Goal: Answer question/provide support: Share knowledge or assist other users

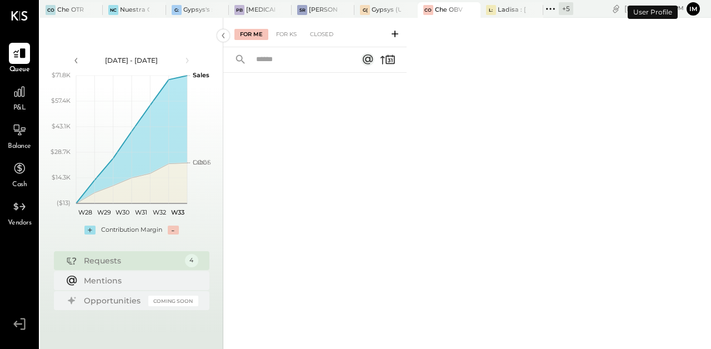
click at [693, 6] on button "im" at bounding box center [693, 8] width 13 height 13
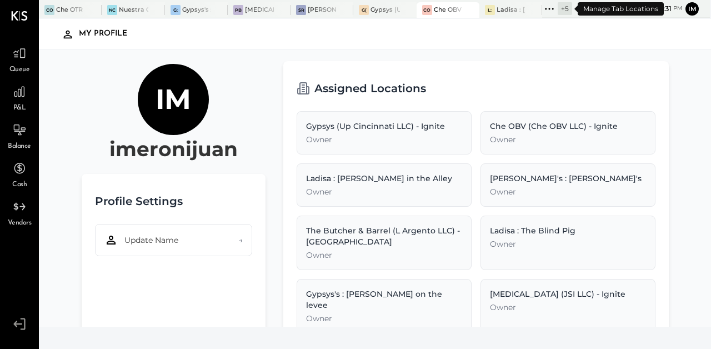
click at [569, 9] on div "+ 5" at bounding box center [565, 8] width 14 height 13
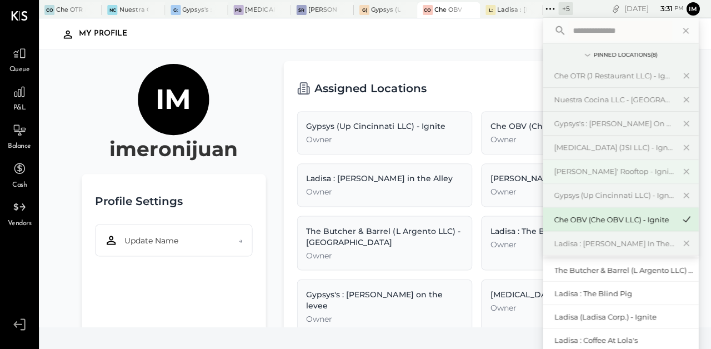
scroll to position [48, 0]
click at [603, 78] on div "Che OTR (J Restaurant LLC) - Ignite" at bounding box center [613, 76] width 120 height 11
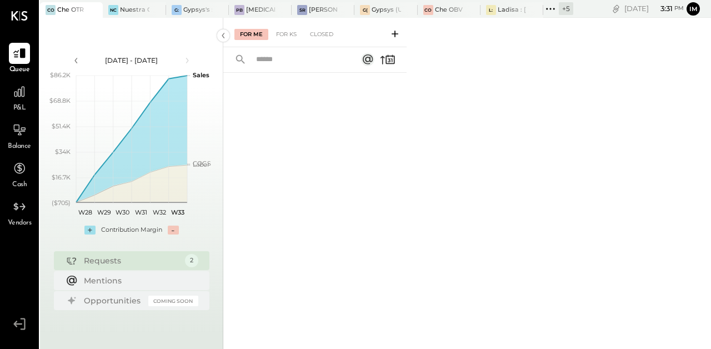
click at [159, 263] on div "Requests" at bounding box center [132, 260] width 96 height 11
click at [283, 35] on div "For KS" at bounding box center [287, 34] width 32 height 11
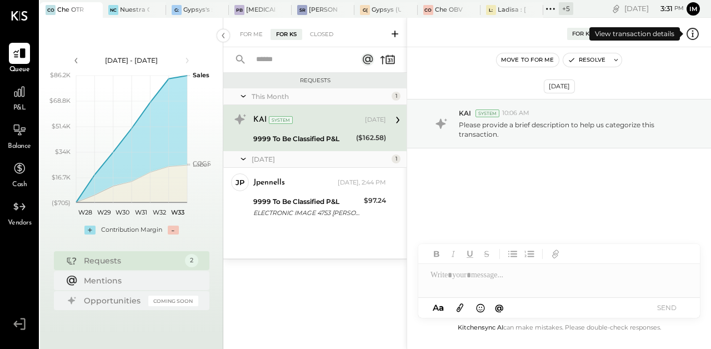
click at [695, 32] on icon at bounding box center [692, 34] width 14 height 14
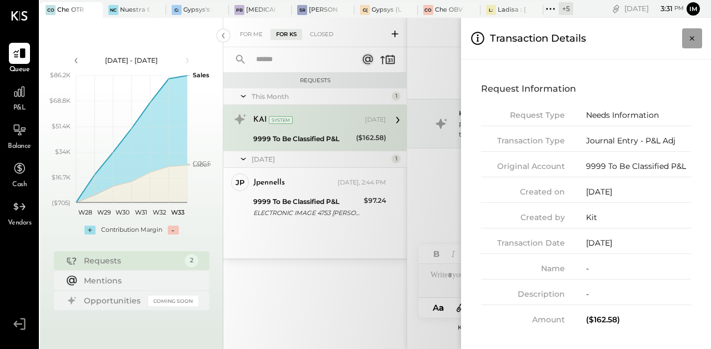
click at [692, 37] on icon "Close panel" at bounding box center [692, 38] width 11 height 11
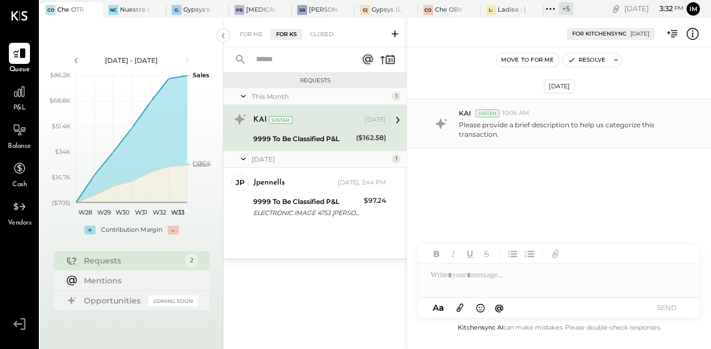
click at [513, 132] on p "Please provide a brief description to help us categorize this transaction." at bounding box center [574, 129] width 231 height 19
click at [693, 33] on icon at bounding box center [693, 33] width 2 height 1
click at [71, 9] on div at bounding box center [83, 9] width 39 height 15
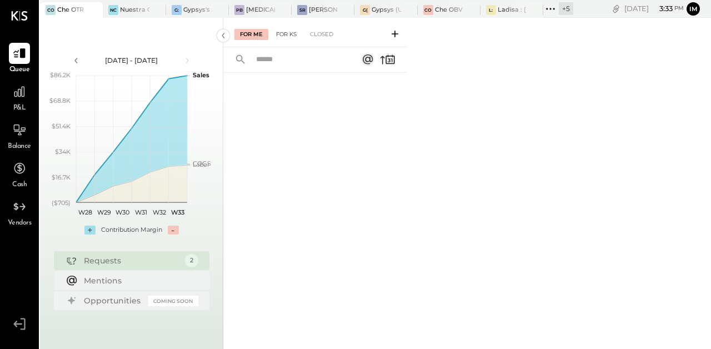
click at [283, 30] on div "For KS" at bounding box center [287, 34] width 32 height 11
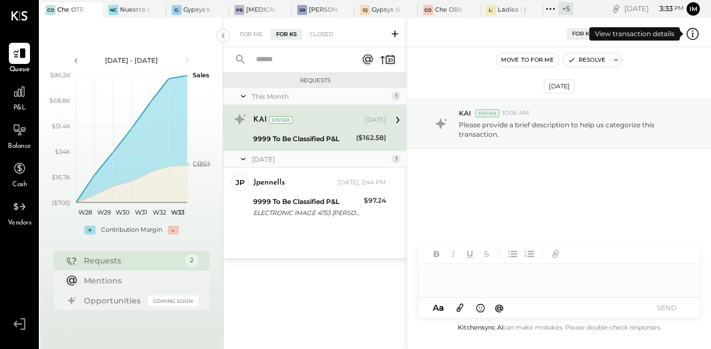
click at [695, 33] on icon at bounding box center [692, 34] width 14 height 14
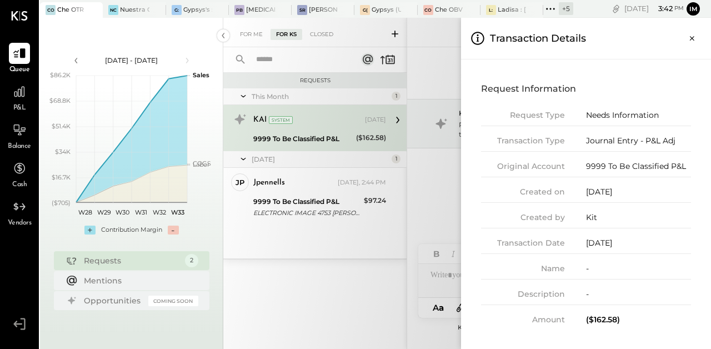
click at [317, 116] on div "For Me For KS Closed Requests This Month 1 KAI System [DATE] 9999 To Be Classif…" at bounding box center [467, 183] width 488 height 331
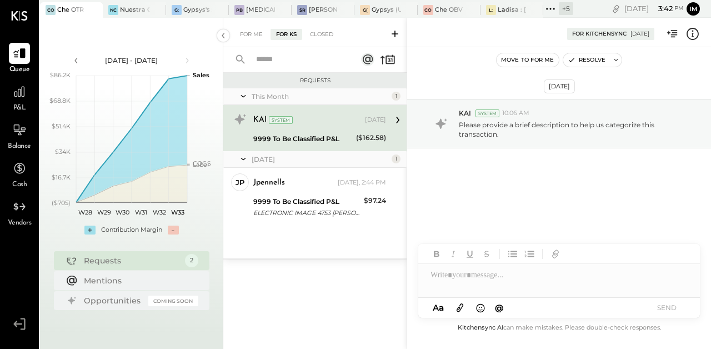
click at [695, 31] on icon at bounding box center [692, 34] width 14 height 14
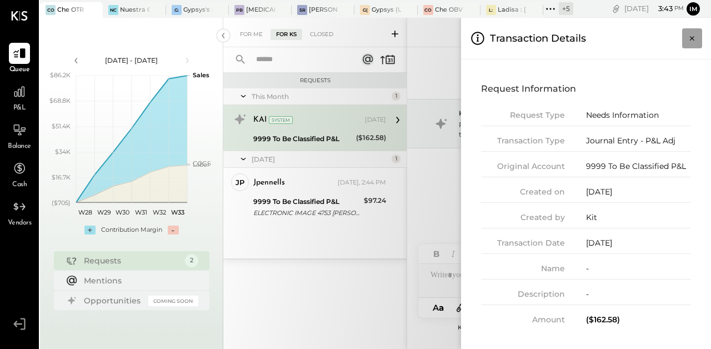
click at [690, 44] on button "Close panel" at bounding box center [692, 38] width 20 height 20
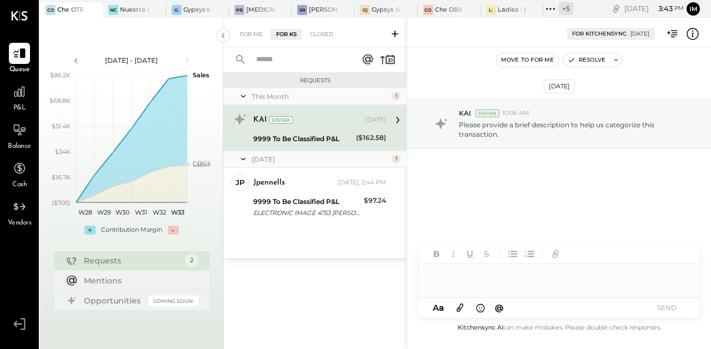
click at [455, 285] on div at bounding box center [559, 275] width 282 height 22
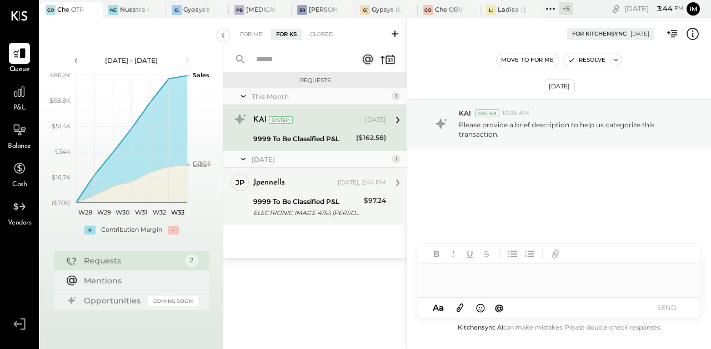
click at [296, 190] on div "jpennells [DATE], 2:44 PM" at bounding box center [319, 183] width 133 height 16
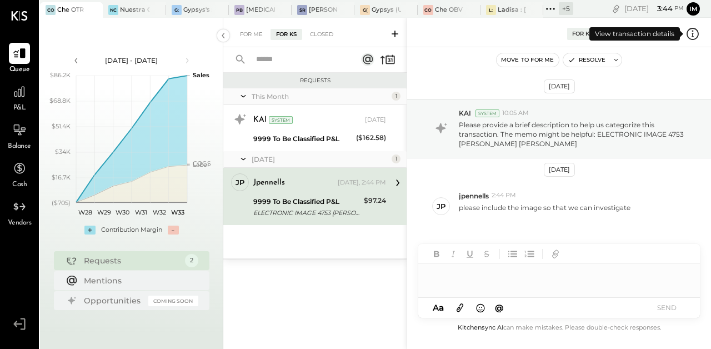
click at [692, 34] on icon at bounding box center [692, 34] width 14 height 14
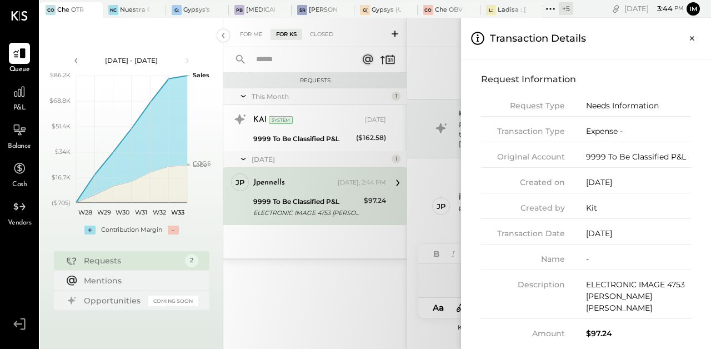
scroll to position [8, 0]
click at [633, 289] on div "ELECTRONIC IMAGE 4753 [PERSON_NAME] [PERSON_NAME]" at bounding box center [638, 297] width 105 height 35
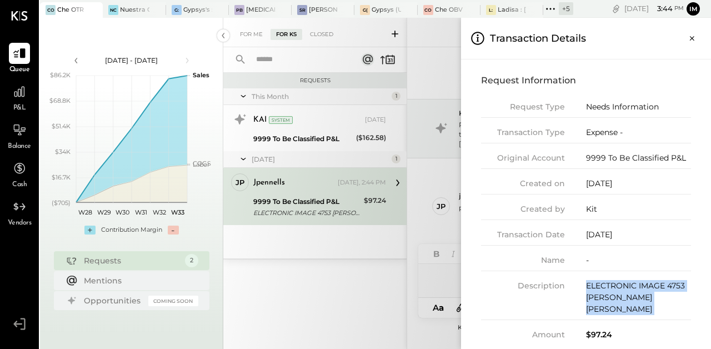
click at [633, 289] on div "ELECTRONIC IMAGE 4753 [PERSON_NAME] [PERSON_NAME]" at bounding box center [638, 297] width 105 height 35
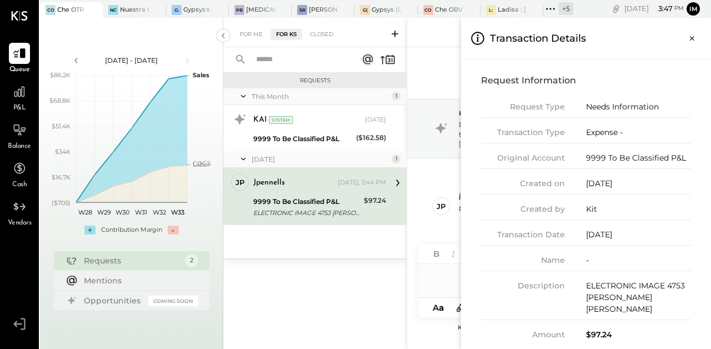
click at [315, 199] on div "For Me For KS Closed Requests This Month 1 KAI System [DATE] 9999 To Be Classif…" at bounding box center [467, 183] width 488 height 331
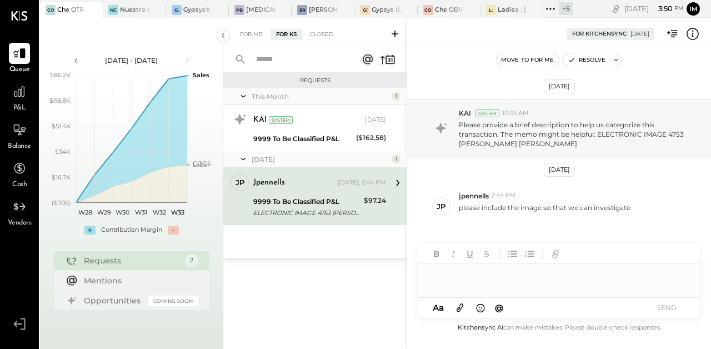
click at [692, 35] on icon at bounding box center [692, 34] width 14 height 14
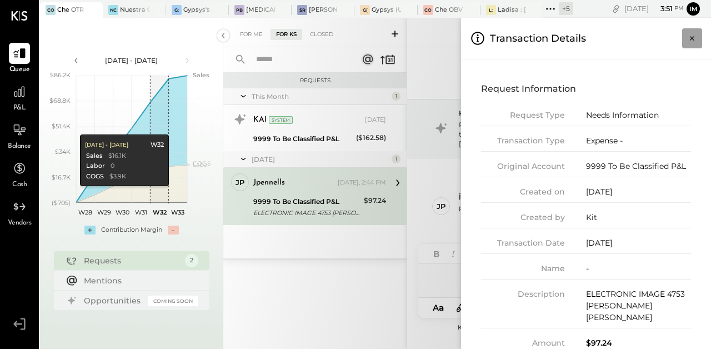
click at [692, 42] on icon "Close panel" at bounding box center [692, 38] width 11 height 11
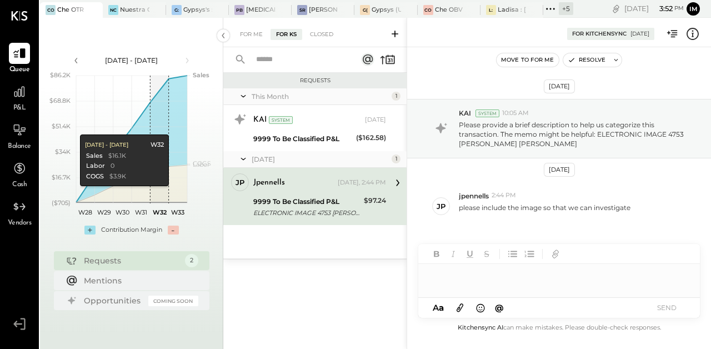
click at [529, 309] on div "A a @ Use Shift + Return to send the message SEND" at bounding box center [559, 308] width 282 height 20
click at [507, 278] on div at bounding box center [559, 275] width 282 height 22
click at [484, 281] on div at bounding box center [559, 275] width 282 height 22
click at [483, 272] on div at bounding box center [559, 275] width 282 height 22
click at [612, 199] on div "jpennells 2:44 PM" at bounding box center [580, 195] width 243 height 9
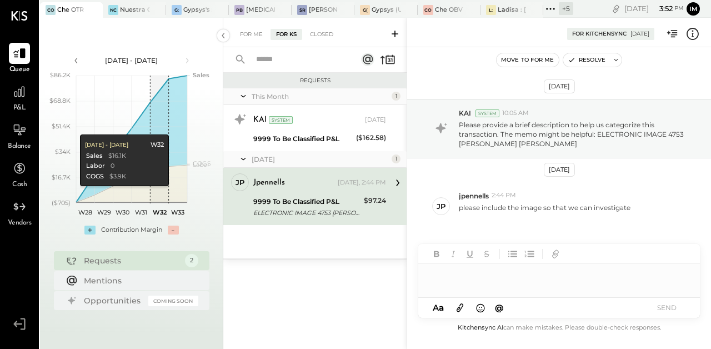
click at [538, 269] on div at bounding box center [559, 275] width 282 height 22
click at [445, 304] on button "A a" at bounding box center [438, 308] width 18 height 12
click at [454, 273] on div at bounding box center [559, 275] width 282 height 22
click at [442, 304] on span "a" at bounding box center [441, 307] width 5 height 11
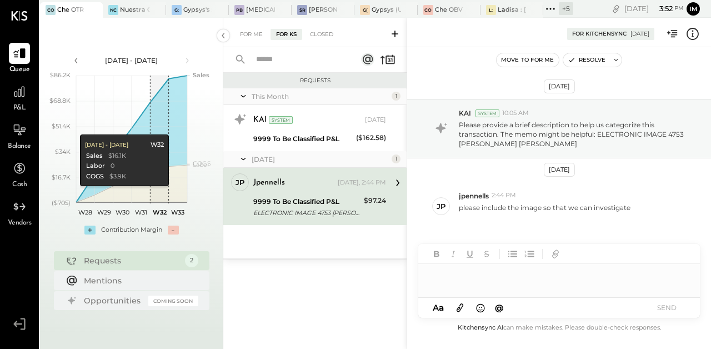
click at [477, 287] on div at bounding box center [559, 270] width 282 height 53
click at [524, 307] on div "A a @ Use Shift + Return to send the message SEND" at bounding box center [559, 308] width 282 height 20
click at [549, 281] on div at bounding box center [559, 275] width 282 height 22
click at [569, 124] on p "Please provide a brief description to help us categorize this transaction. The …" at bounding box center [574, 134] width 231 height 28
click at [588, 60] on button "Resolve" at bounding box center [586, 59] width 47 height 13
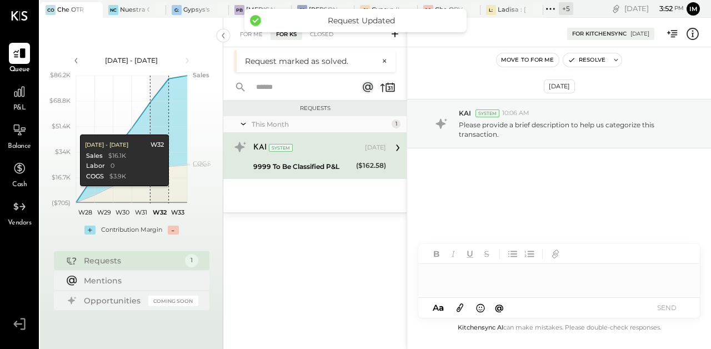
click at [469, 273] on div at bounding box center [559, 275] width 282 height 22
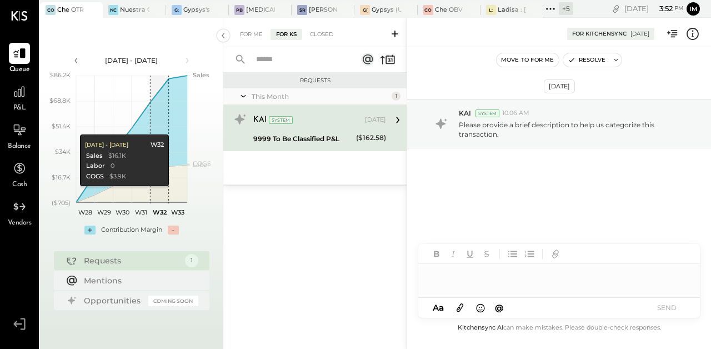
click at [694, 36] on icon at bounding box center [692, 34] width 14 height 14
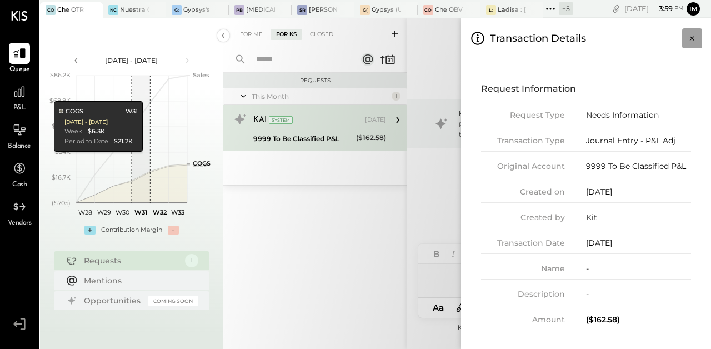
click at [695, 38] on icon "Close panel" at bounding box center [692, 38] width 11 height 11
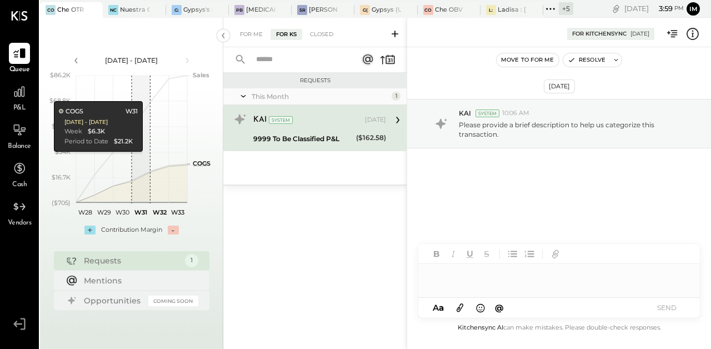
click at [453, 282] on div at bounding box center [559, 275] width 282 height 22
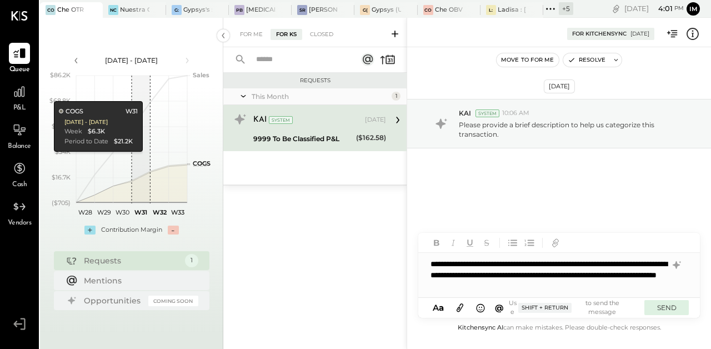
drag, startPoint x: 608, startPoint y: 308, endPoint x: 679, endPoint y: 308, distance: 71.1
click at [679, 308] on button "SEND" at bounding box center [666, 307] width 44 height 15
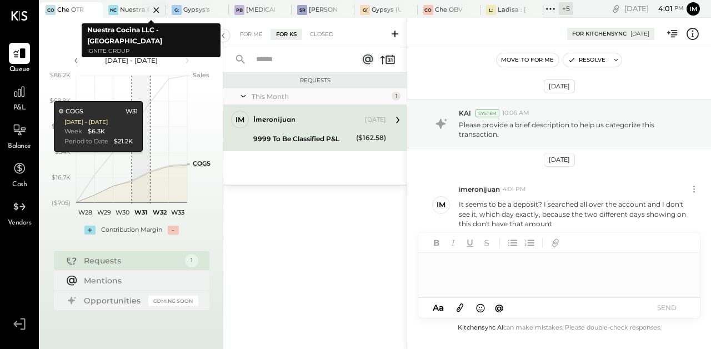
click at [139, 11] on div at bounding box center [146, 9] width 39 height 15
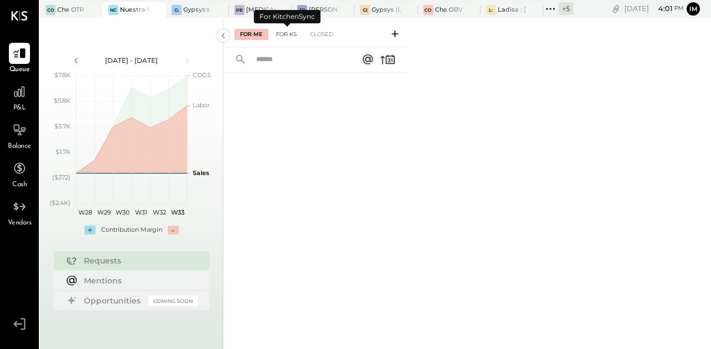
click at [292, 32] on div "For KS" at bounding box center [287, 34] width 32 height 11
click at [288, 28] on div "For Me For KS Closed" at bounding box center [314, 32] width 183 height 29
click at [289, 31] on div "For KS" at bounding box center [287, 34] width 32 height 11
click at [286, 36] on div "For KS" at bounding box center [287, 34] width 32 height 11
click at [260, 32] on div "For Me" at bounding box center [251, 34] width 34 height 11
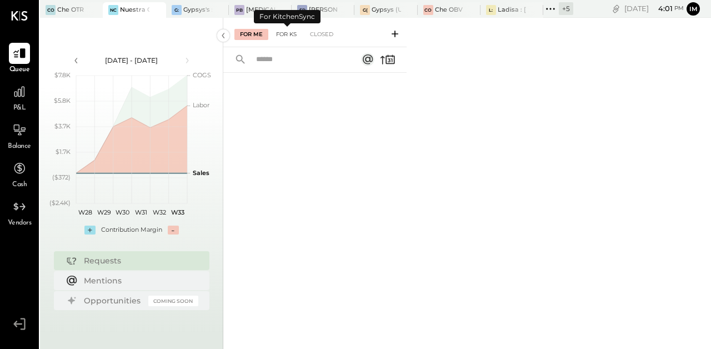
click at [292, 34] on div "For KS" at bounding box center [287, 34] width 32 height 11
click at [201, 9] on div at bounding box center [209, 9] width 39 height 15
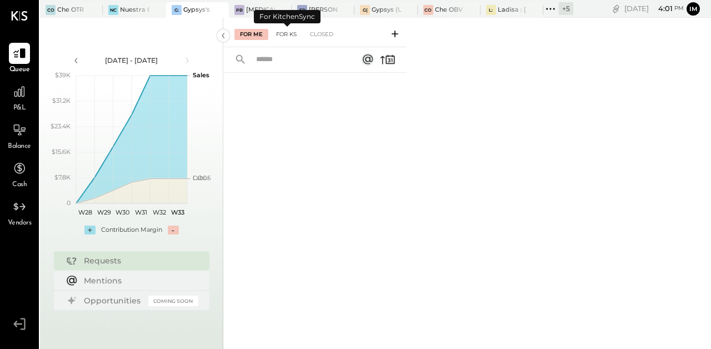
click at [284, 35] on div "For KS" at bounding box center [287, 34] width 32 height 11
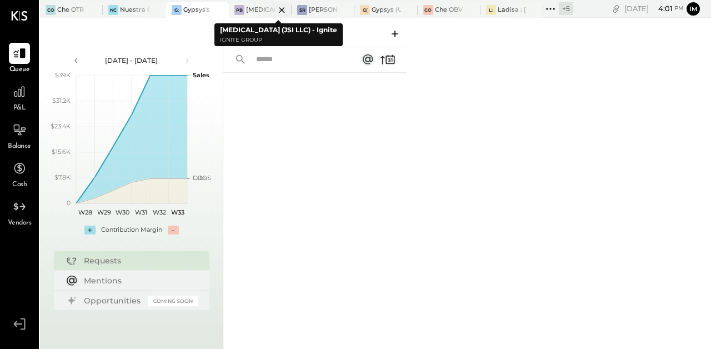
click at [261, 8] on div at bounding box center [272, 9] width 39 height 15
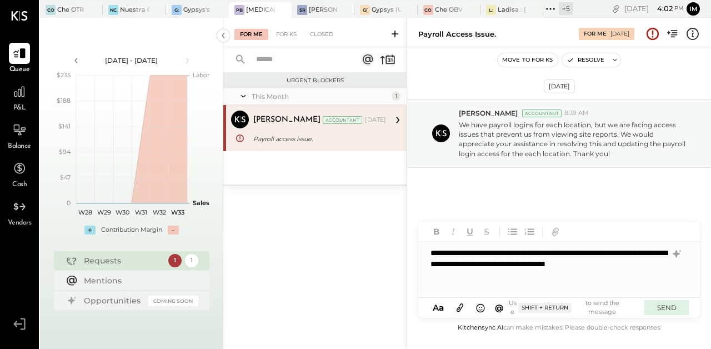
click at [668, 311] on button "SEND" at bounding box center [666, 307] width 44 height 15
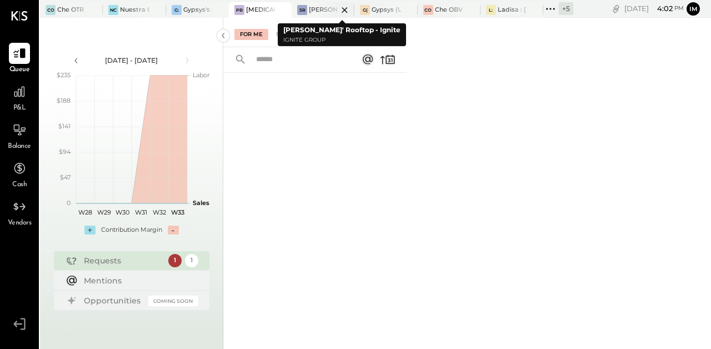
click at [320, 9] on div at bounding box center [335, 9] width 39 height 15
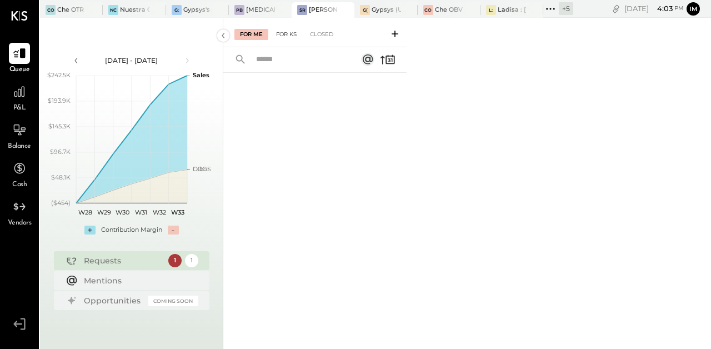
click at [286, 36] on div "For KS" at bounding box center [287, 34] width 32 height 11
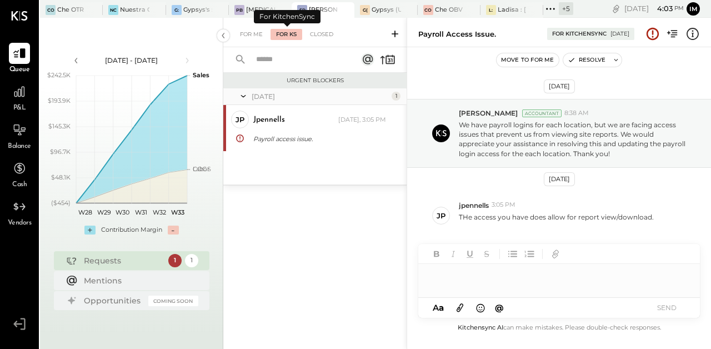
scroll to position [2, 0]
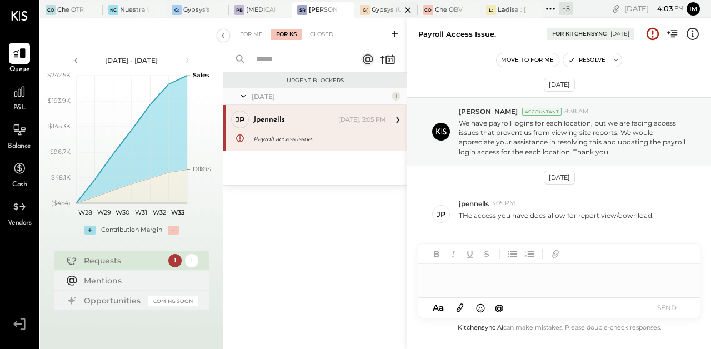
click at [381, 12] on div at bounding box center [398, 9] width 39 height 15
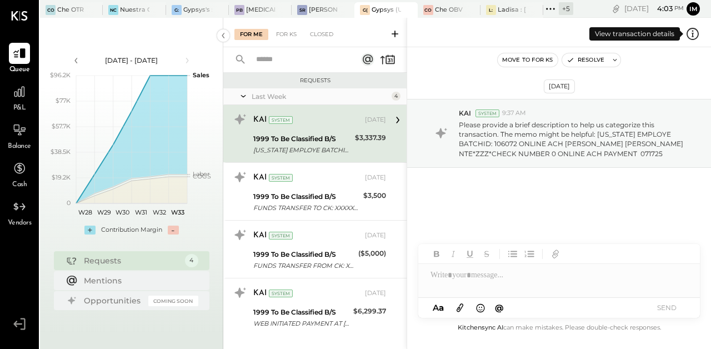
click at [693, 37] on icon at bounding box center [693, 36] width 2 height 1
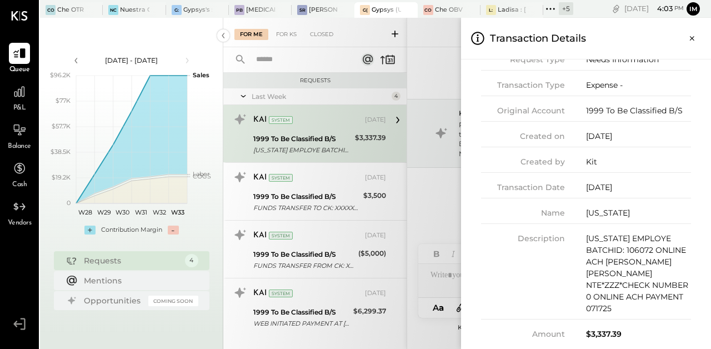
scroll to position [55, 0]
click at [690, 36] on icon "Close panel" at bounding box center [692, 38] width 11 height 11
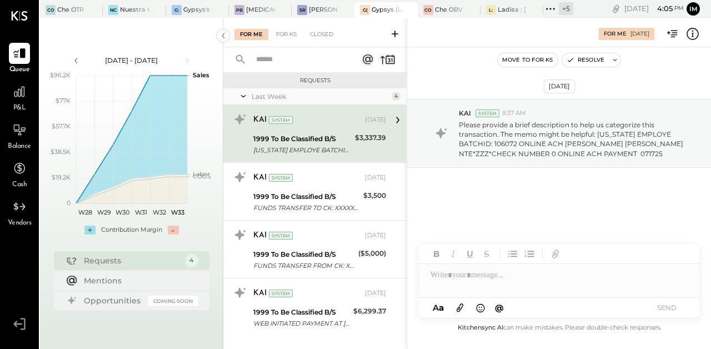
click at [523, 279] on div at bounding box center [559, 275] width 282 height 22
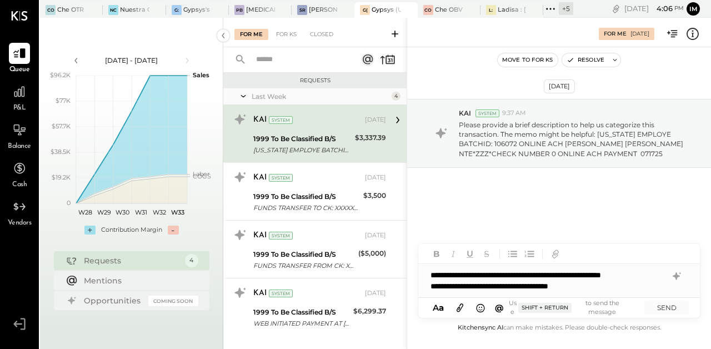
click at [526, 287] on div "**********" at bounding box center [549, 286] width 236 height 11
click at [663, 288] on div "**********" at bounding box center [549, 286] width 236 height 11
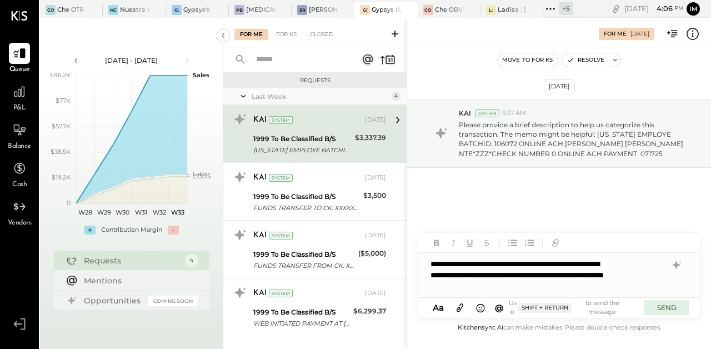
click at [672, 306] on button "SEND" at bounding box center [666, 307] width 44 height 15
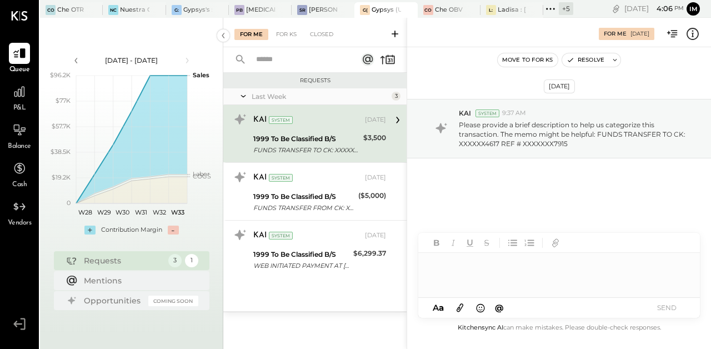
click at [453, 64] on div "Move to for ks Resolve" at bounding box center [559, 60] width 304 height 14
click at [693, 39] on icon at bounding box center [692, 34] width 14 height 14
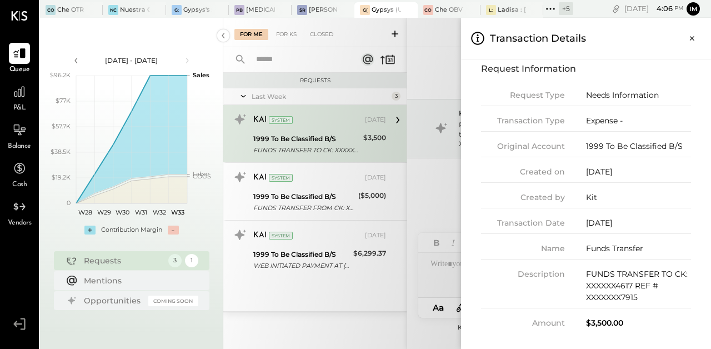
scroll to position [20, 0]
click at [694, 37] on icon "Close panel" at bounding box center [692, 38] width 11 height 11
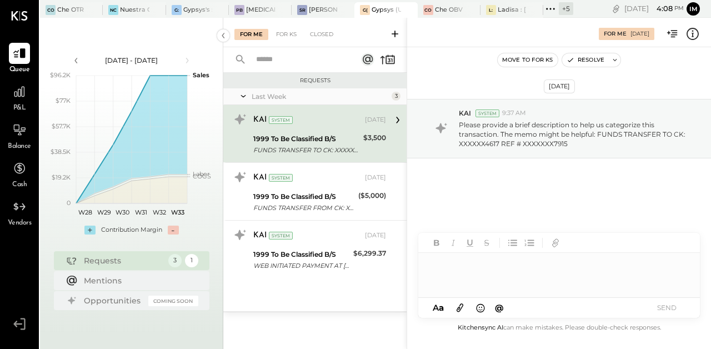
click at [494, 270] on div at bounding box center [559, 275] width 282 height 44
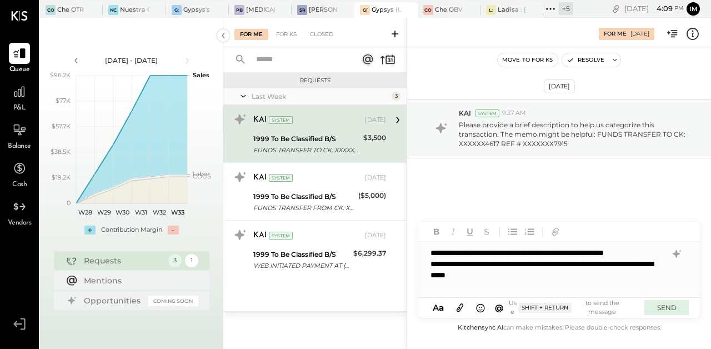
click at [674, 304] on button "SEND" at bounding box center [666, 307] width 44 height 15
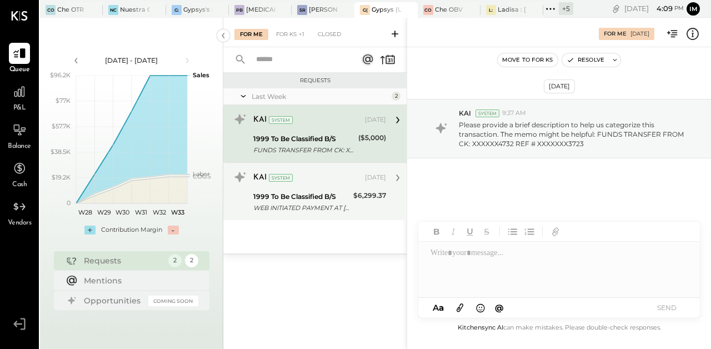
click at [318, 188] on div "KAI System [DATE] 1999 To Be Classified B/S WEB INITIATED PAYMENT AT [US_STATE]…" at bounding box center [319, 191] width 133 height 46
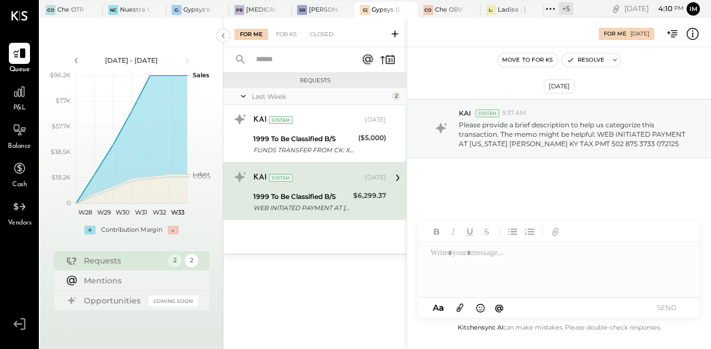
click at [471, 264] on div at bounding box center [559, 270] width 282 height 56
click at [690, 32] on icon at bounding box center [692, 34] width 14 height 14
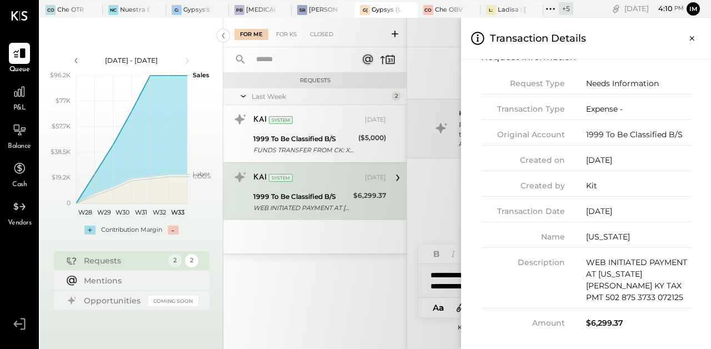
scroll to position [32, 0]
click at [430, 88] on div "**********" at bounding box center [467, 183] width 488 height 331
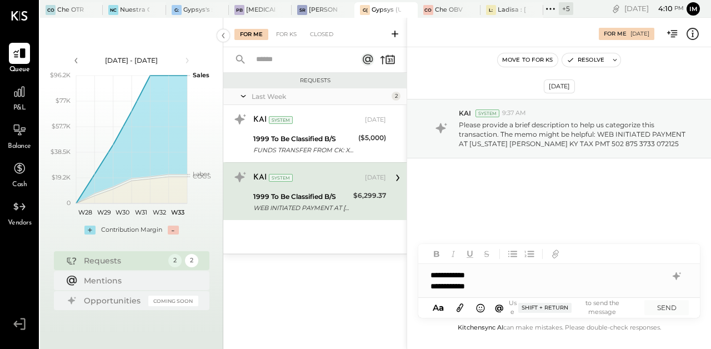
click at [487, 286] on div "**********" at bounding box center [549, 286] width 236 height 11
click at [515, 287] on div "**********" at bounding box center [549, 286] width 236 height 11
click at [663, 309] on button "SEND" at bounding box center [666, 307] width 44 height 15
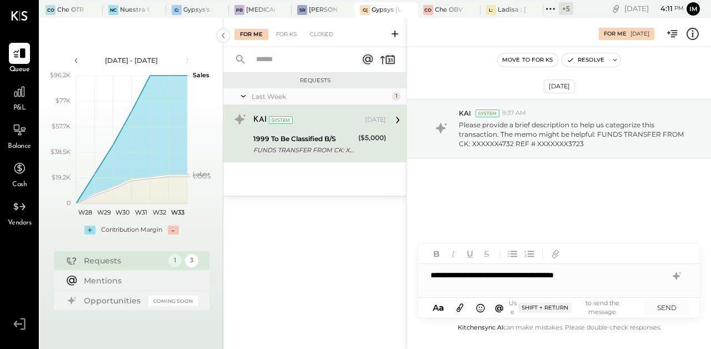
click at [692, 34] on icon at bounding box center [692, 34] width 14 height 14
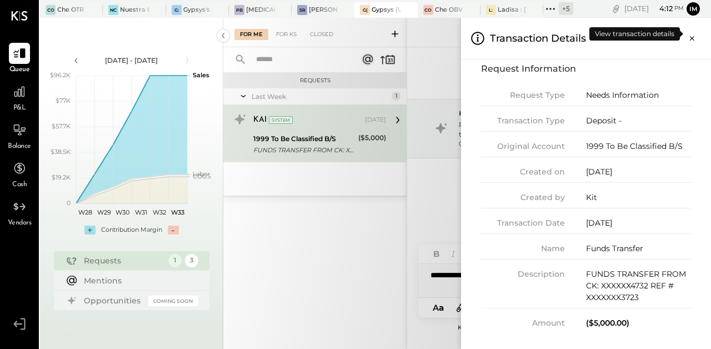
scroll to position [20, 0]
click at [691, 39] on icon "Close panel" at bounding box center [692, 38] width 4 height 4
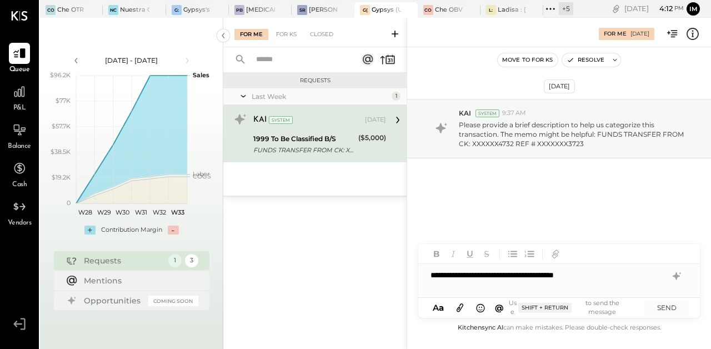
click at [628, 278] on div "**********" at bounding box center [559, 280] width 282 height 33
click at [617, 265] on div "**********" at bounding box center [559, 275] width 282 height 44
click at [509, 276] on div "**********" at bounding box center [549, 280] width 236 height 22
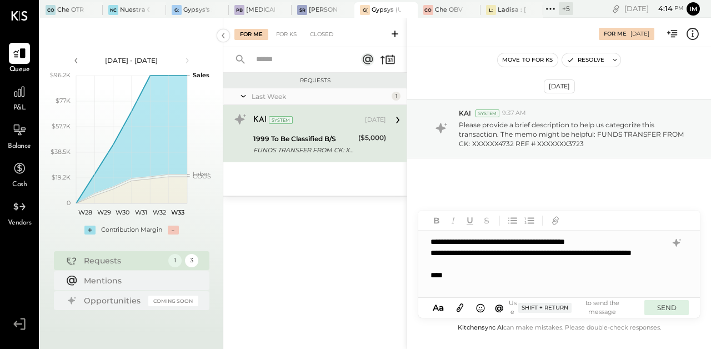
click at [663, 309] on button "SEND" at bounding box center [666, 307] width 44 height 15
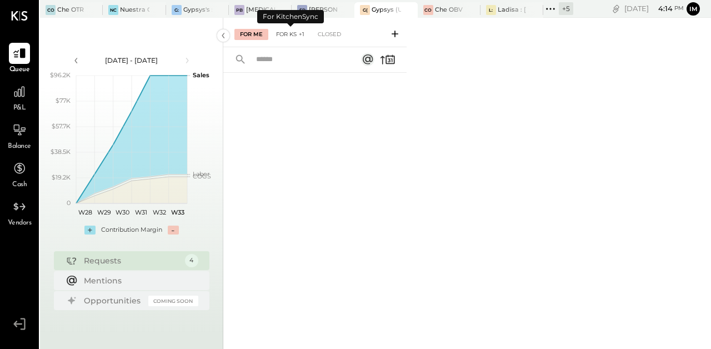
click at [289, 32] on div "For KS +1" at bounding box center [290, 34] width 39 height 11
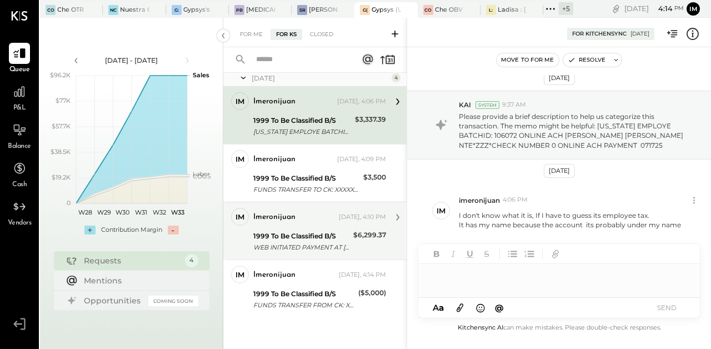
scroll to position [18, 0]
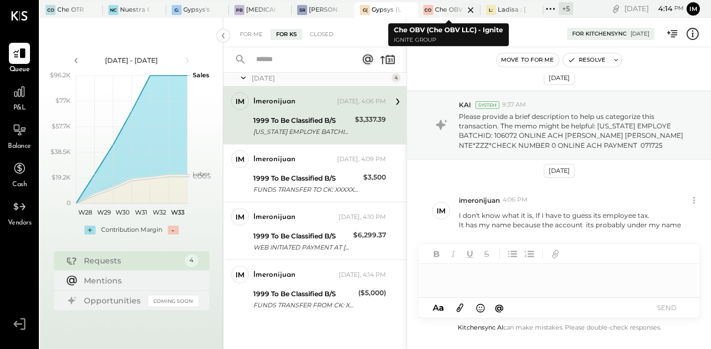
click at [448, 8] on div at bounding box center [461, 9] width 39 height 15
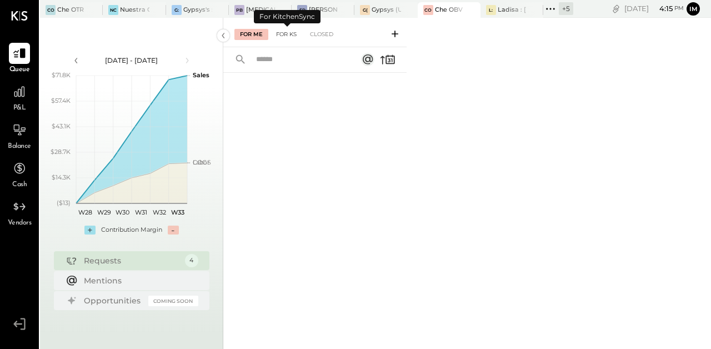
click at [286, 34] on div "For KS" at bounding box center [287, 34] width 32 height 11
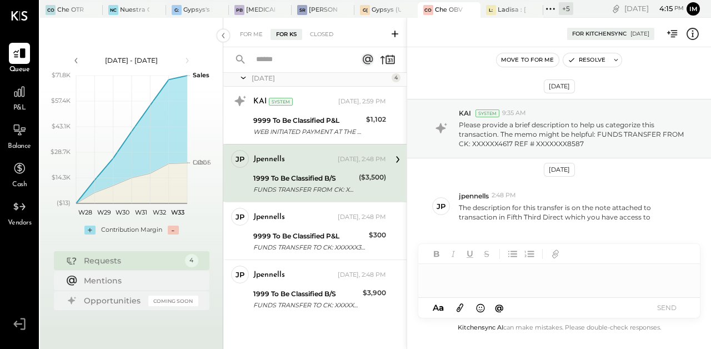
scroll to position [18, 0]
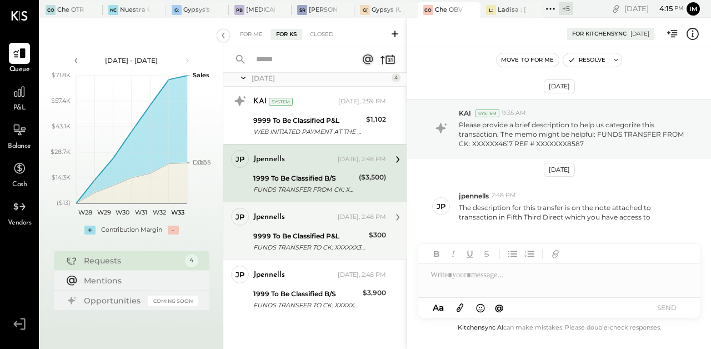
click at [298, 219] on div "jpennells" at bounding box center [294, 217] width 82 height 11
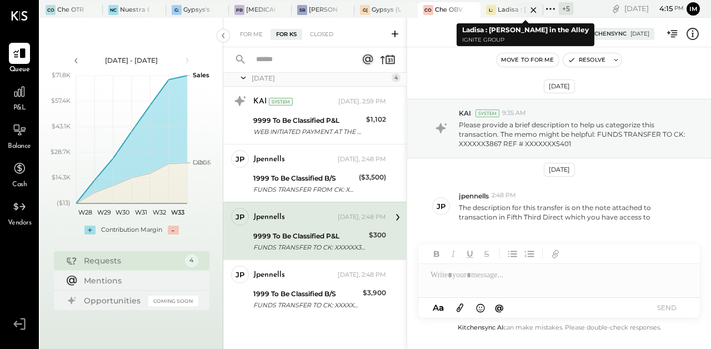
click at [509, 10] on div at bounding box center [523, 9] width 39 height 15
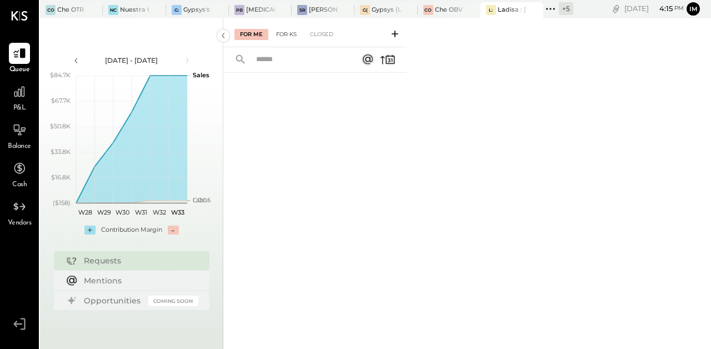
click at [288, 33] on div "For KS" at bounding box center [287, 34] width 32 height 11
click at [565, 8] on div "+ 5" at bounding box center [566, 8] width 14 height 13
